Goal: Transaction & Acquisition: Purchase product/service

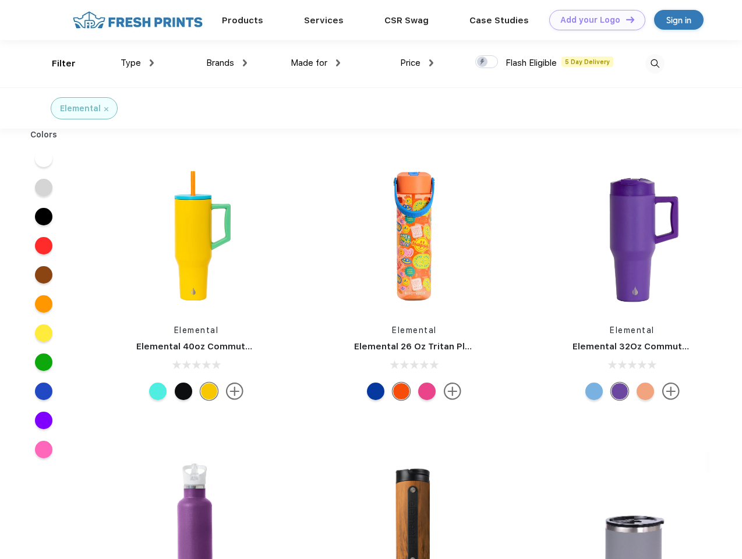
scroll to position [1, 0]
click at [593, 20] on link "Add your Logo Design Tool" at bounding box center [597, 20] width 96 height 20
click at [0, 0] on div "Design Tool" at bounding box center [0, 0] width 0 height 0
click at [625, 19] on link "Add your Logo Design Tool" at bounding box center [597, 20] width 96 height 20
click at [56, 63] on div "Filter" at bounding box center [64, 63] width 24 height 13
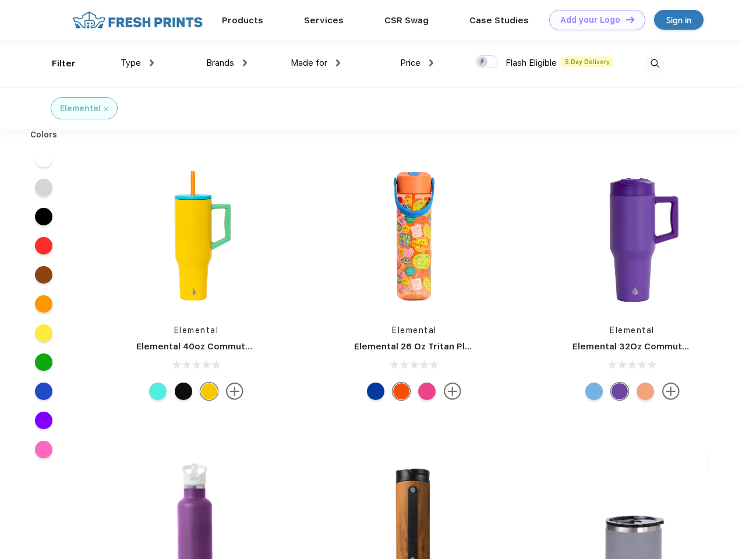
click at [137, 63] on span "Type" at bounding box center [131, 63] width 20 height 10
click at [227, 63] on span "Brands" at bounding box center [220, 63] width 28 height 10
click at [316, 63] on span "Made for" at bounding box center [309, 63] width 37 height 10
click at [417, 63] on span "Price" at bounding box center [410, 63] width 20 height 10
click at [487, 62] on div at bounding box center [486, 61] width 23 height 13
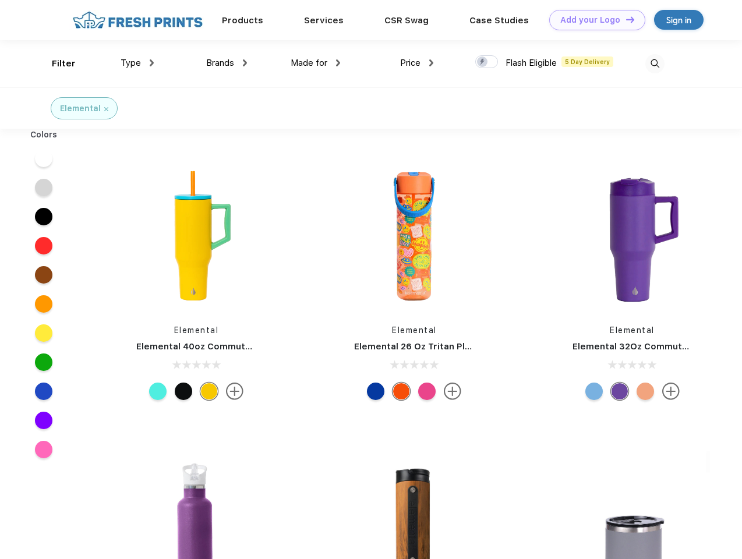
click at [483, 62] on input "checkbox" at bounding box center [479, 59] width 8 height 8
click at [655, 63] on img at bounding box center [654, 63] width 19 height 19
